Goal: Task Accomplishment & Management: Manage account settings

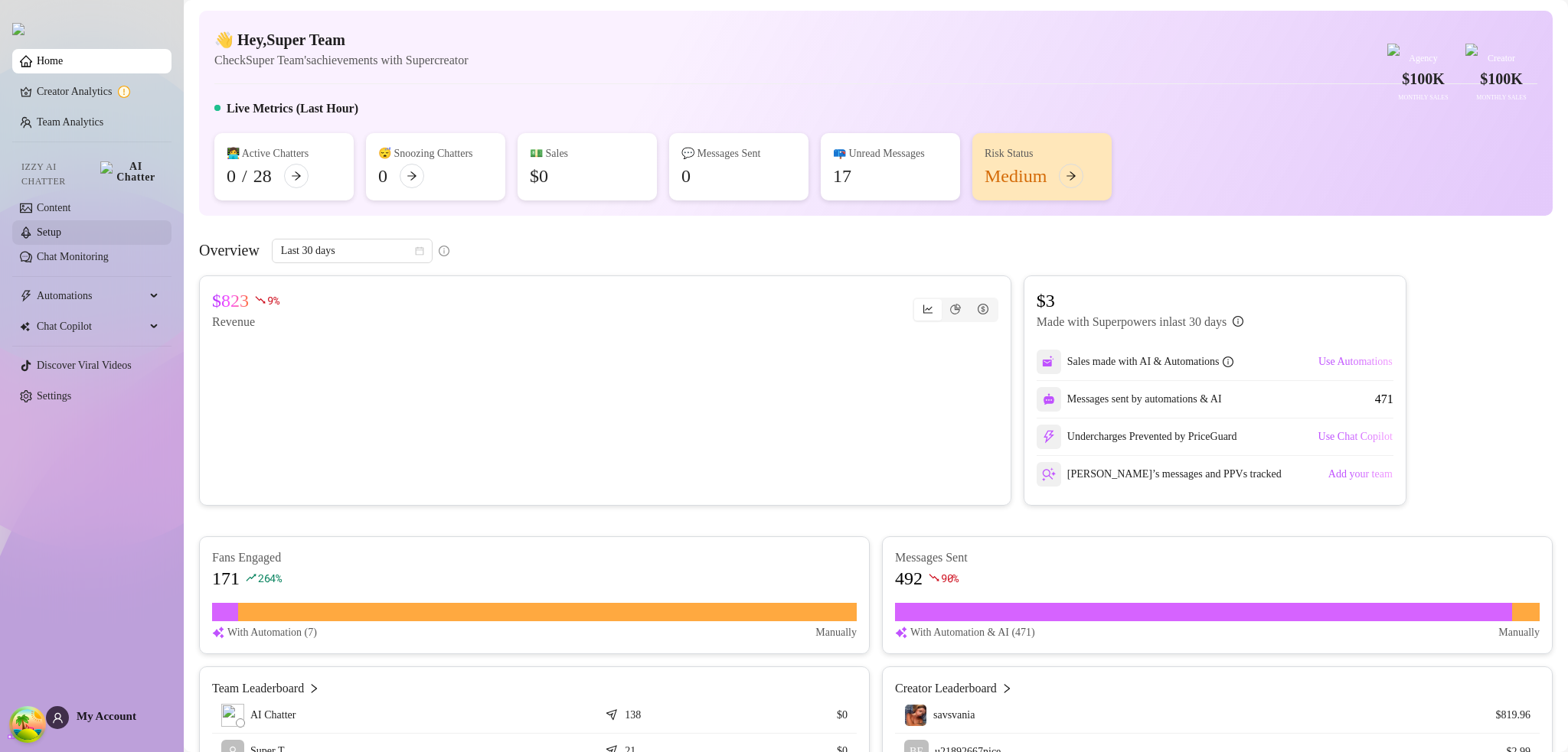
click at [62, 226] on link "Setup" at bounding box center [49, 232] width 25 height 11
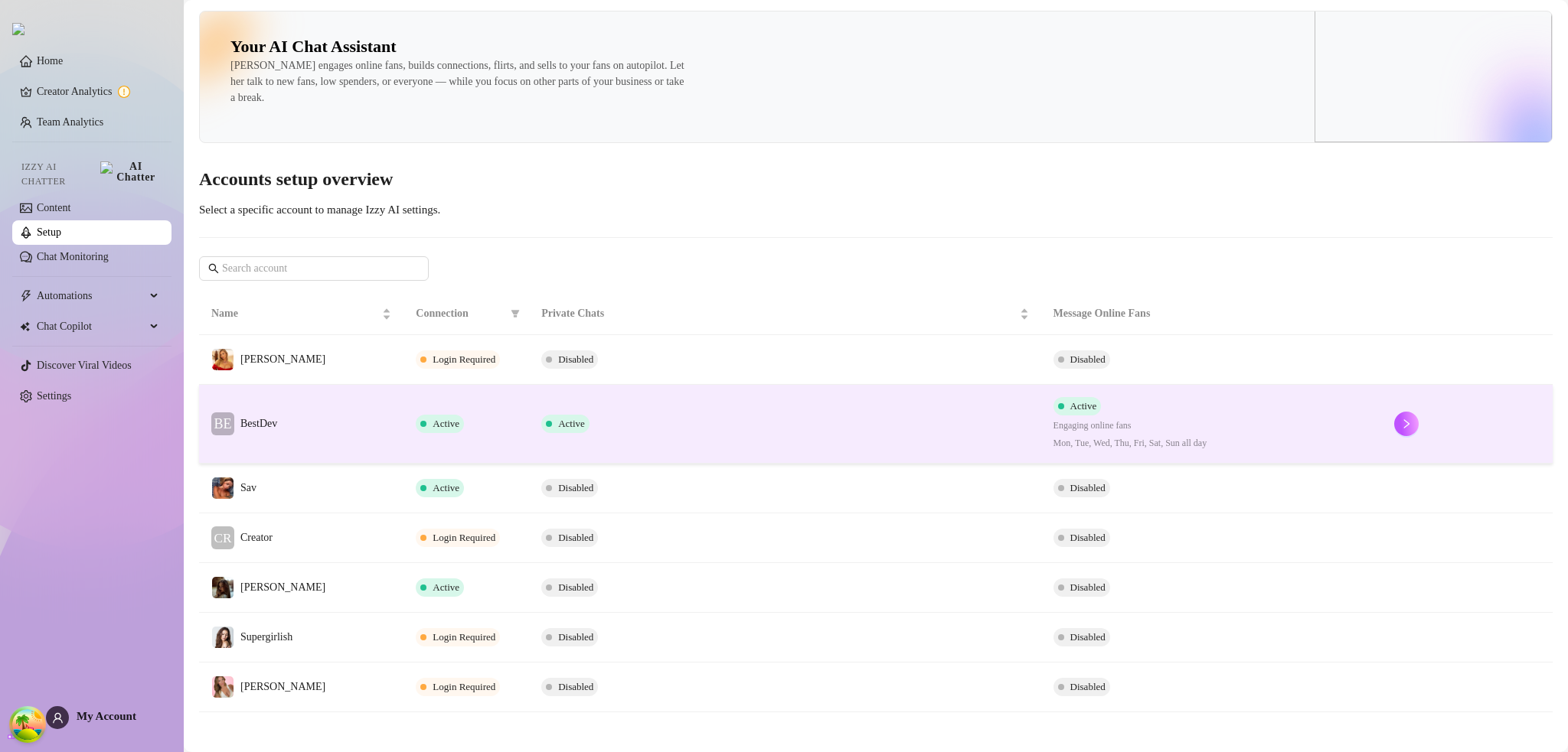
click at [352, 407] on td "BE BestDev" at bounding box center [301, 424] width 204 height 79
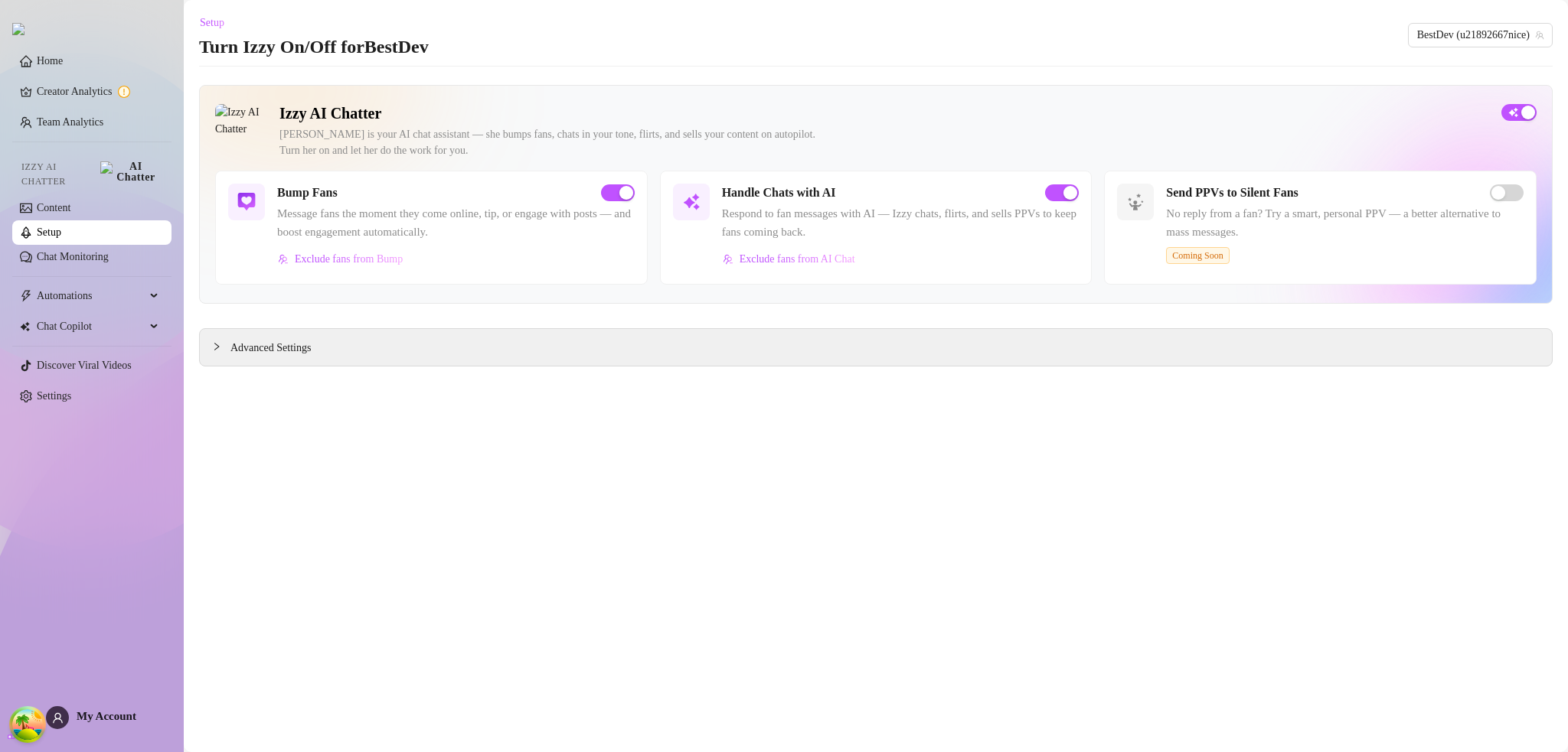
click at [548, 426] on main "Setup Turn Izzy On/Off for BestDev BestDev (u21892667nice) Izzy AI Chatter [PER…" at bounding box center [875, 376] width 1384 height 752
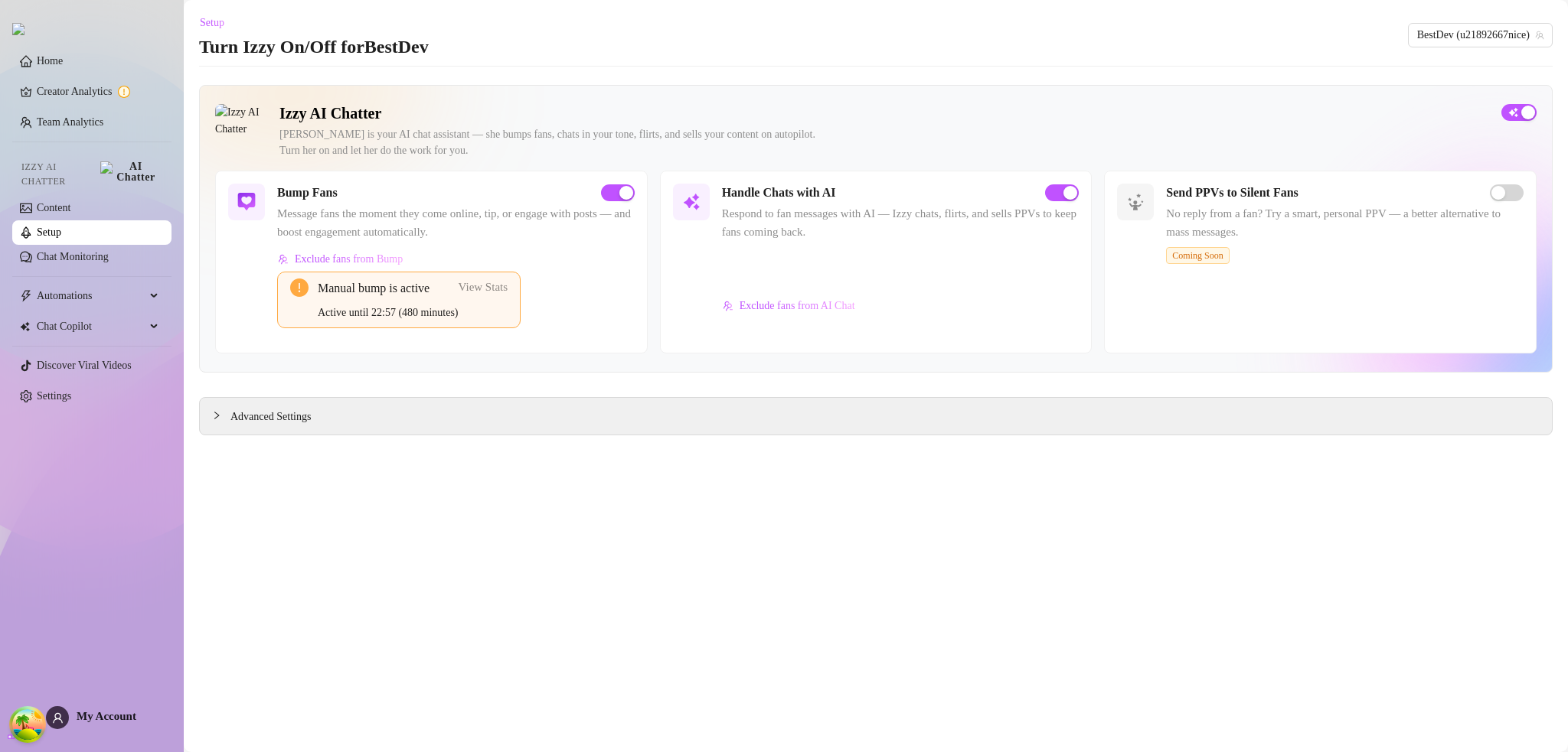
click at [499, 286] on span "View Stats" at bounding box center [483, 287] width 50 height 12
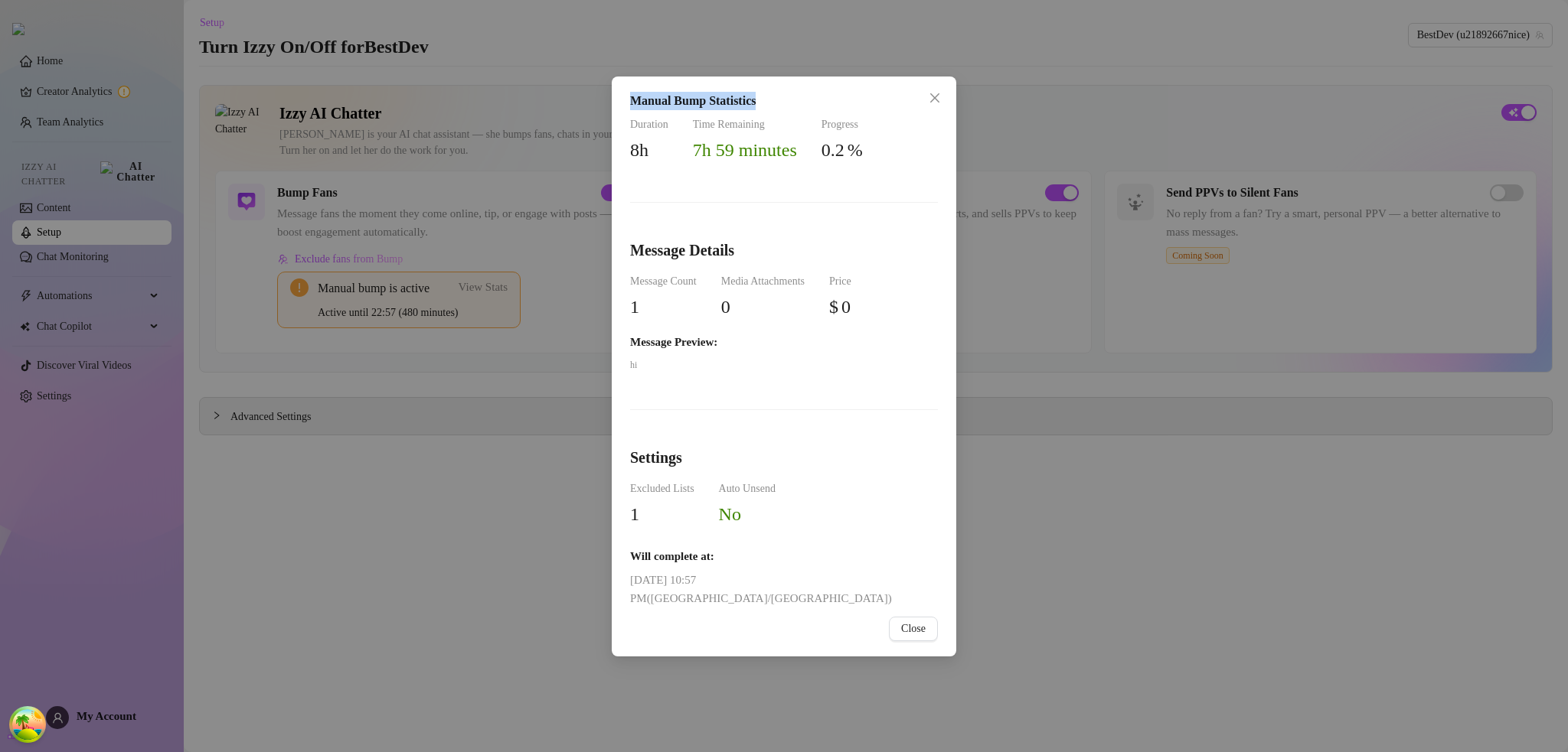
drag, startPoint x: 632, startPoint y: 100, endPoint x: 829, endPoint y: 100, distance: 197.0
click at [829, 100] on div "Manual Bump Statistics" at bounding box center [784, 100] width 308 height 18
copy div "Manual Bump Statistics"
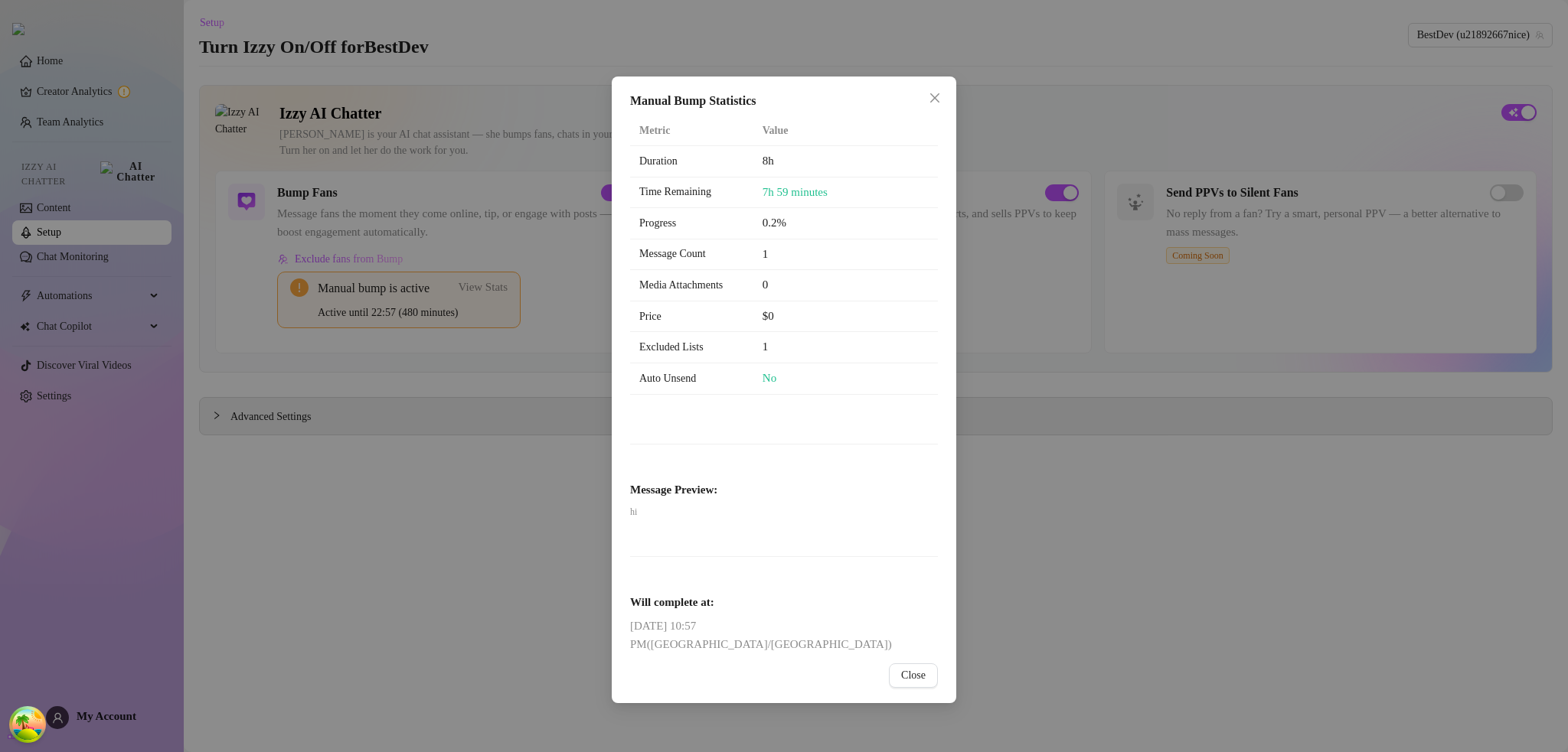
click at [782, 432] on div "Metric Value Duration 8h Time Remaining 7h 59 minutes Progress 0.2% Message Cou…" at bounding box center [784, 385] width 308 height 538
click at [787, 134] on th "Value" at bounding box center [846, 131] width 185 height 30
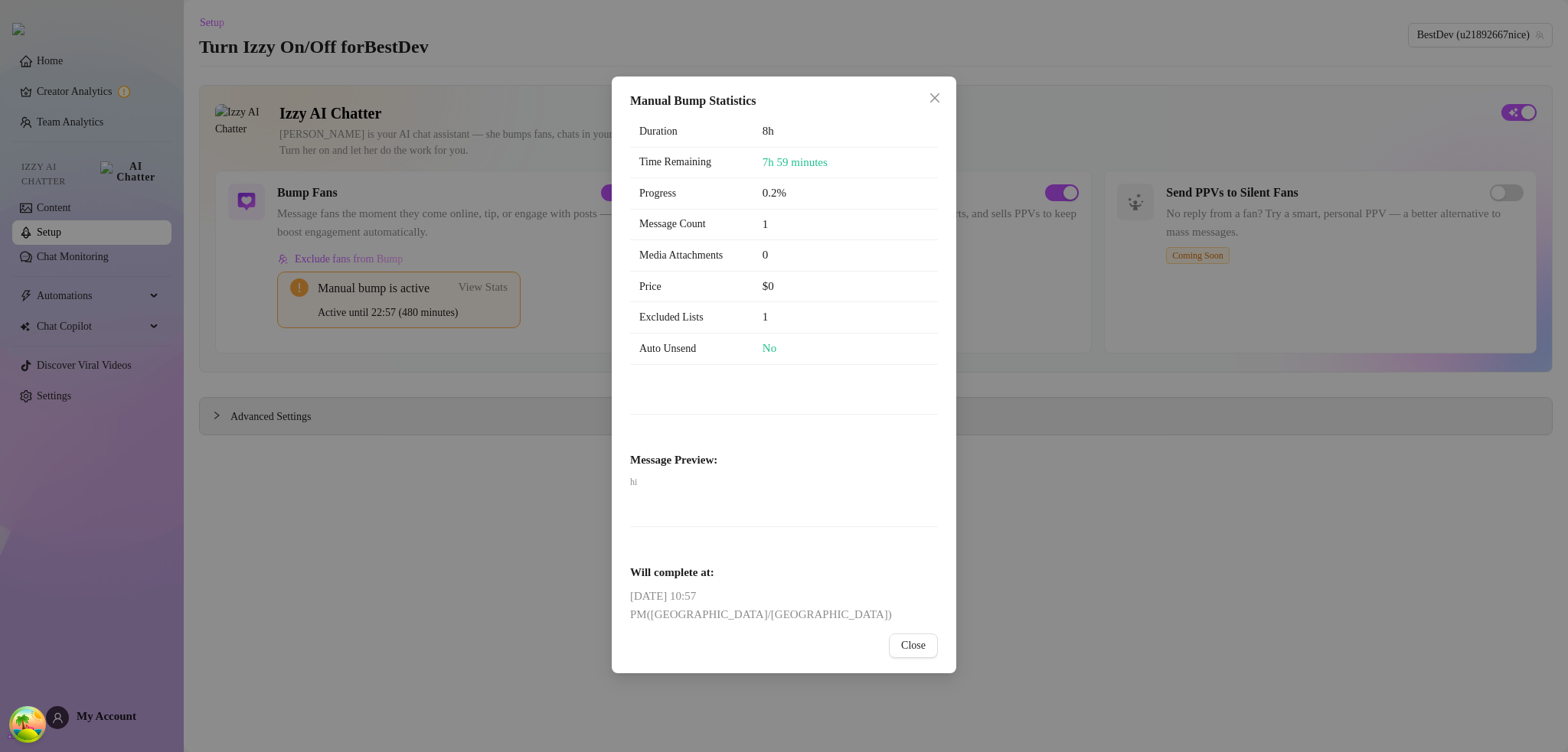
click at [717, 455] on strong "Message Preview:" at bounding box center [674, 460] width 87 height 12
click at [734, 459] on span "Message Preview:" at bounding box center [784, 460] width 308 height 18
drag, startPoint x: 722, startPoint y: 459, endPoint x: 628, endPoint y: 462, distance: 94.0
click at [627, 458] on div "Manual Bump Statistics Duration 8h Time Remaining 7h 59 minutes Progress 0.2% M…" at bounding box center [784, 375] width 345 height 596
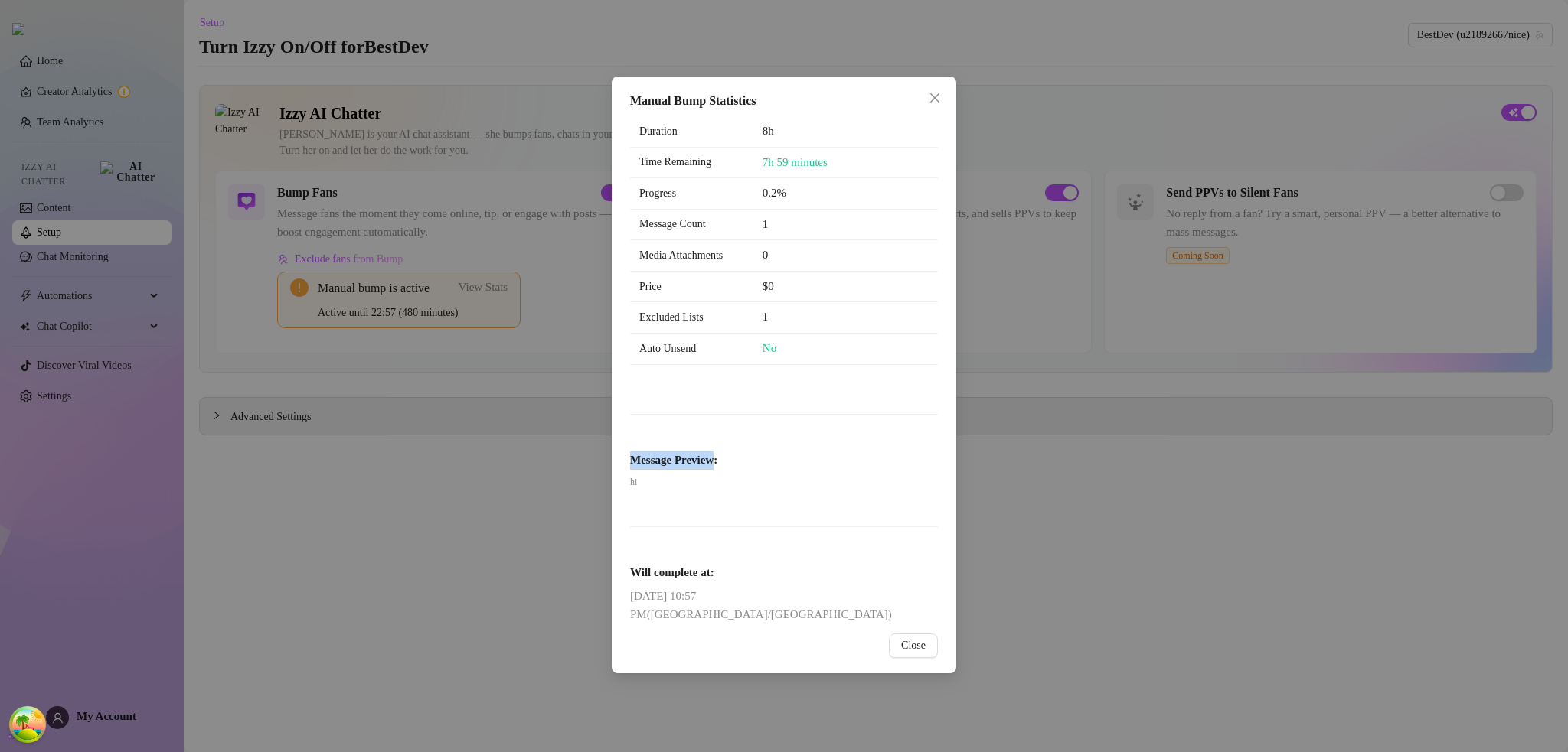
copy strong "Message Preview"
click at [855, 400] on html "Home Creator Analytics Team Analytics Izzy AI Chatter Content Setup Chat Monito…" at bounding box center [784, 376] width 1568 height 752
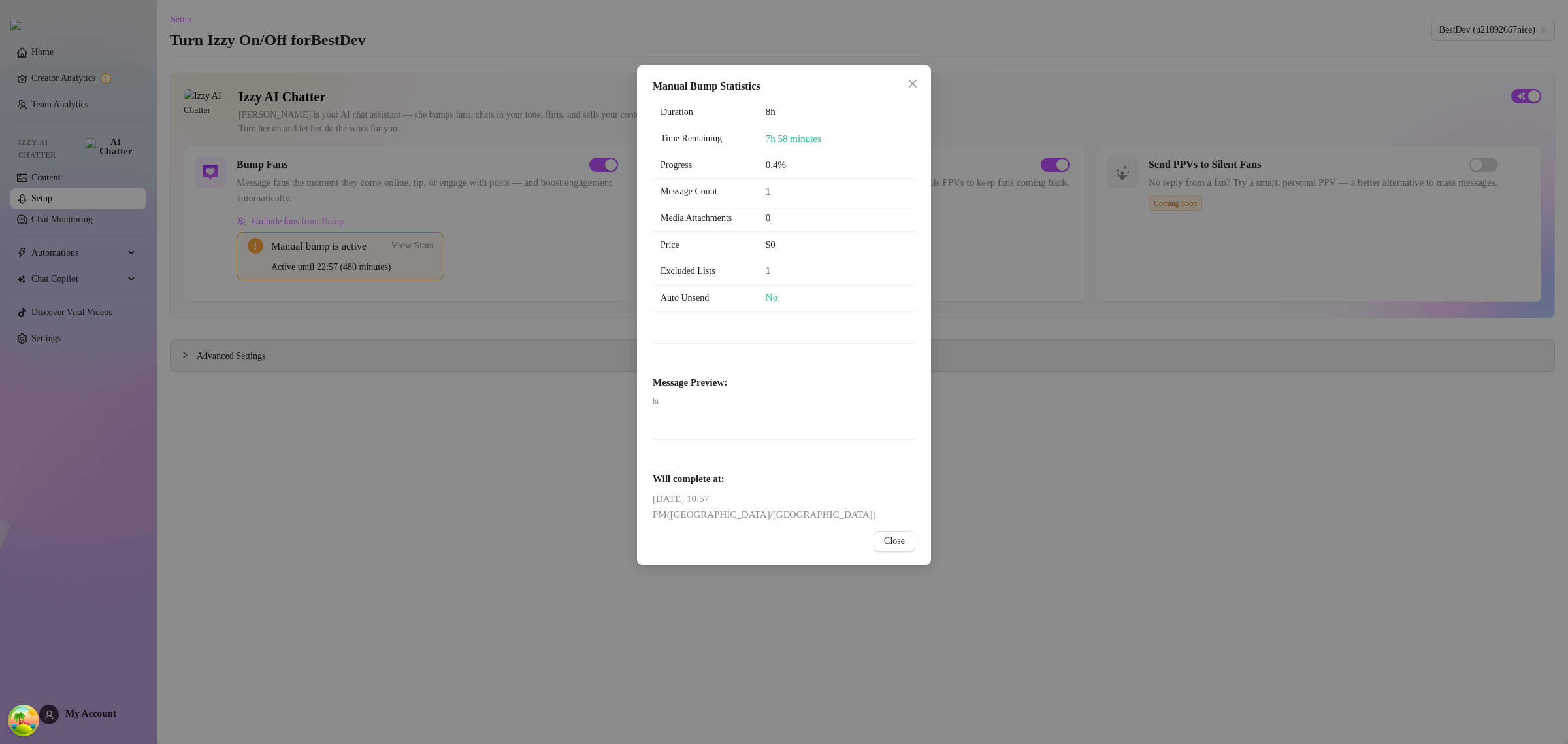
drag, startPoint x: 838, startPoint y: 334, endPoint x: 728, endPoint y: 334, distance: 110.0
click at [838, 334] on div "Duration 8h Time Remaining 7h 58 minutes Progress 0.4% Message Count 1 Media At…" at bounding box center [784, 311] width 263 height 423
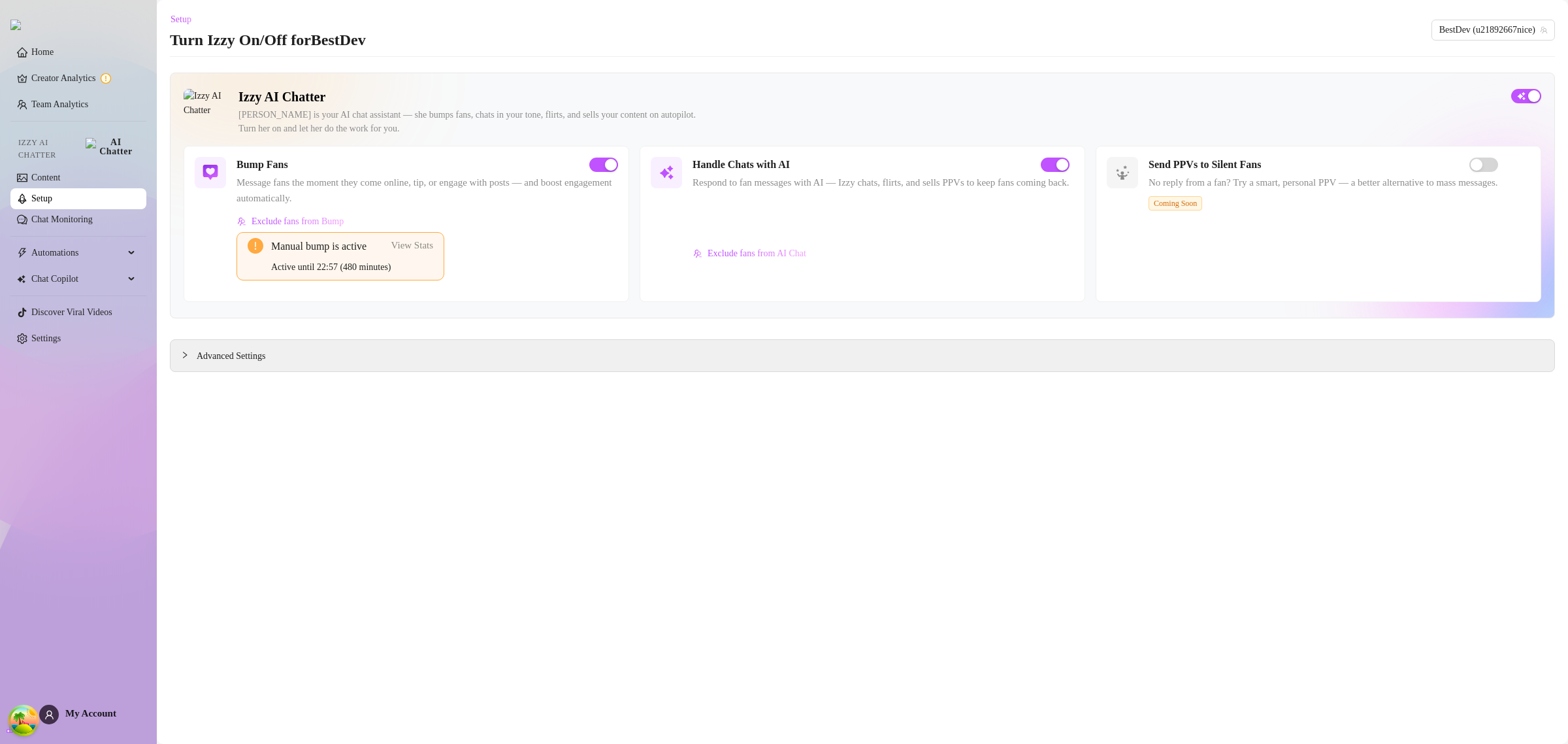
click at [420, 248] on span "View Stats" at bounding box center [412, 245] width 42 height 10
drag, startPoint x: 397, startPoint y: 252, endPoint x: 409, endPoint y: 248, distance: 12.6
click at [391, 252] on div "Manual bump is active" at bounding box center [331, 246] width 120 height 16
click at [423, 245] on span "View Stats" at bounding box center [412, 245] width 42 height 10
